Goal: Task Accomplishment & Management: Use online tool/utility

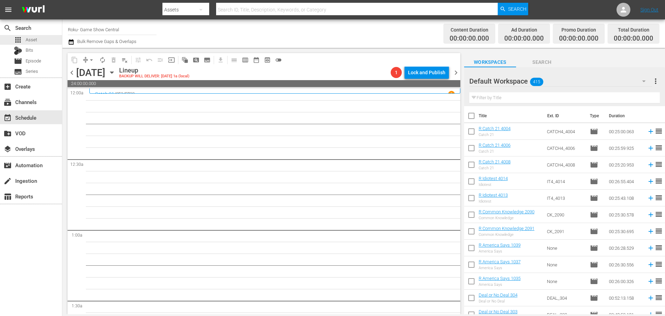
click at [22, 44] on div "apps Asset" at bounding box center [25, 40] width 23 height 10
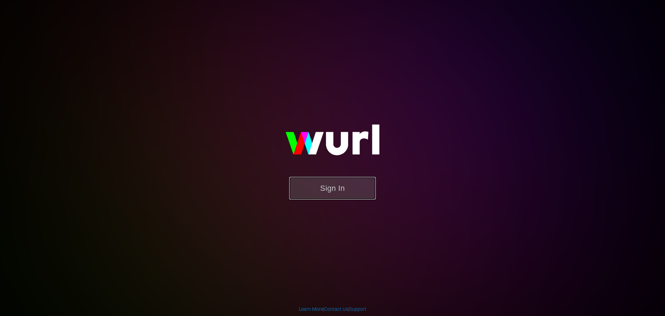
click at [358, 193] on button "Sign In" at bounding box center [332, 188] width 87 height 23
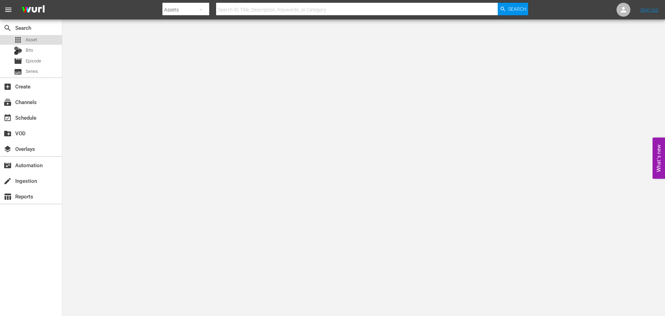
click at [27, 35] on div "apps Asset" at bounding box center [25, 40] width 23 height 10
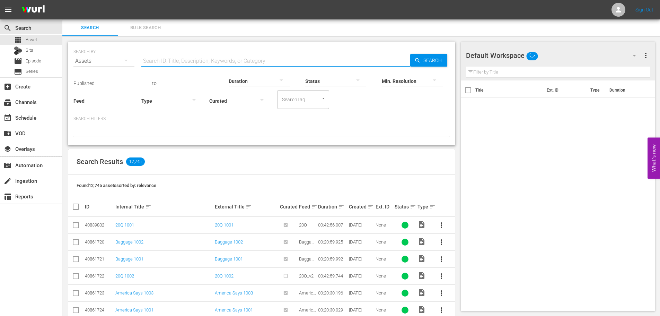
click at [212, 58] on input "text" at bounding box center [275, 61] width 269 height 17
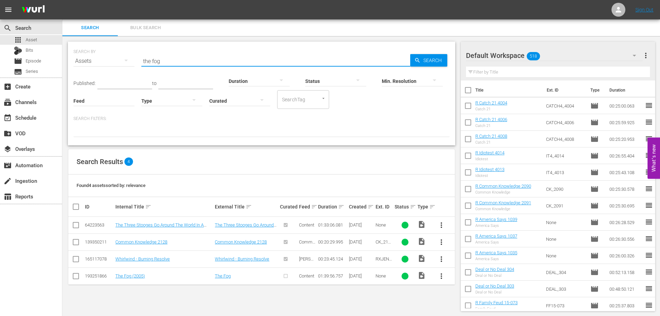
type input "the fog"
click at [74, 277] on input "checkbox" at bounding box center [76, 277] width 8 height 8
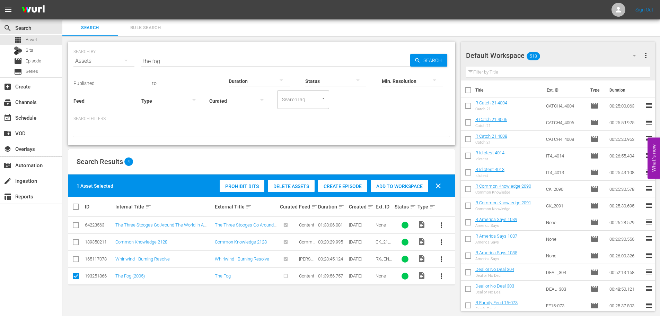
click at [360, 185] on span "Create Episode" at bounding box center [342, 186] width 49 height 6
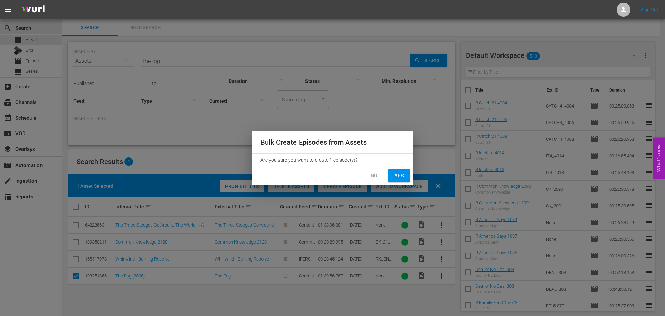
click at [405, 178] on button "Yes" at bounding box center [399, 175] width 22 height 13
checkbox input "false"
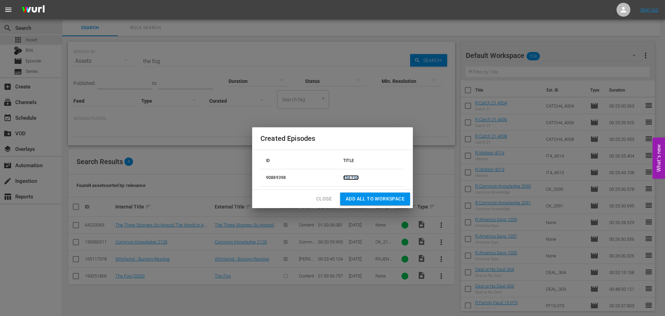
click at [349, 175] on link "The Fog" at bounding box center [351, 177] width 16 height 5
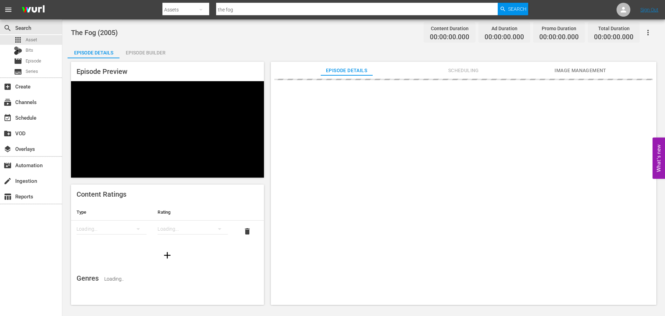
click at [159, 45] on div "Episode Builder" at bounding box center [146, 52] width 52 height 17
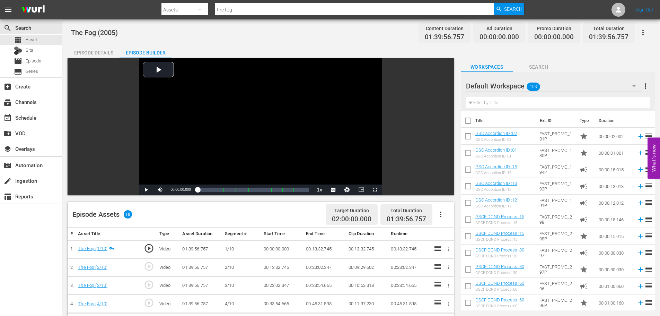
click at [642, 33] on icon "button" at bounding box center [643, 32] width 8 height 8
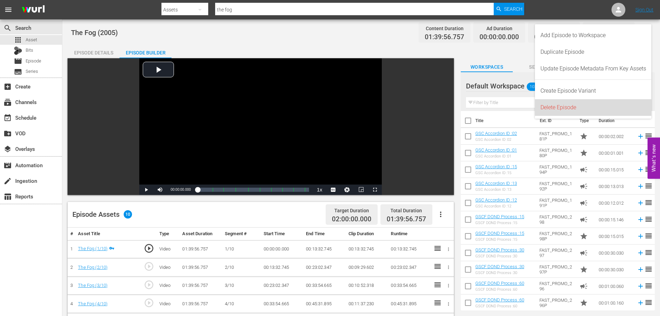
click at [603, 104] on div "Delete Episode" at bounding box center [593, 107] width 106 height 17
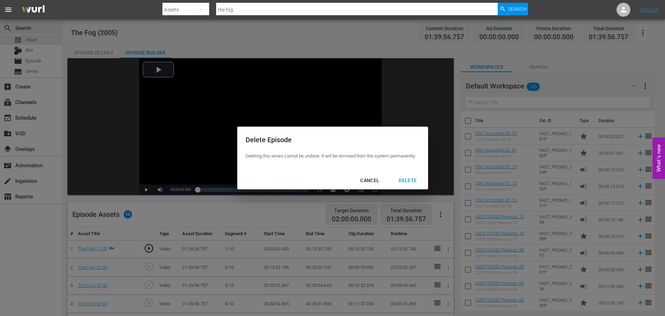
drag, startPoint x: 402, startPoint y: 180, endPoint x: 646, endPoint y: 200, distance: 245.3
click at [402, 180] on div "DELETE" at bounding box center [407, 180] width 29 height 9
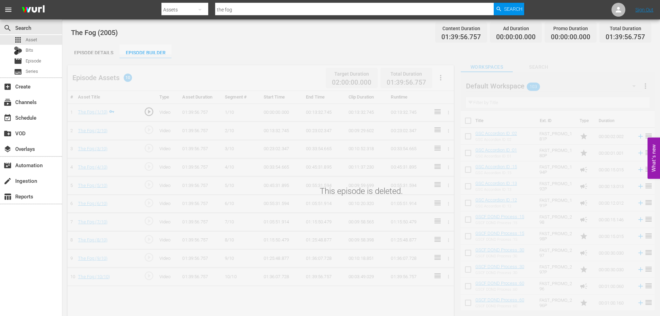
drag, startPoint x: 164, startPoint y: 49, endPoint x: 143, endPoint y: 45, distance: 21.1
click at [143, 45] on div "Episode Builder" at bounding box center [146, 52] width 52 height 17
drag, startPoint x: 120, startPoint y: 34, endPoint x: 75, endPoint y: 31, distance: 44.4
click at [75, 31] on div "The Fog (2005) Content Duration 01:39:56.757 Ad Duration 00:00:00.000 Promo Dur…" at bounding box center [361, 33] width 580 height 16
click at [13, 41] on div "apps Asset" at bounding box center [18, 40] width 37 height 10
